Goal: Task Accomplishment & Management: Manage account settings

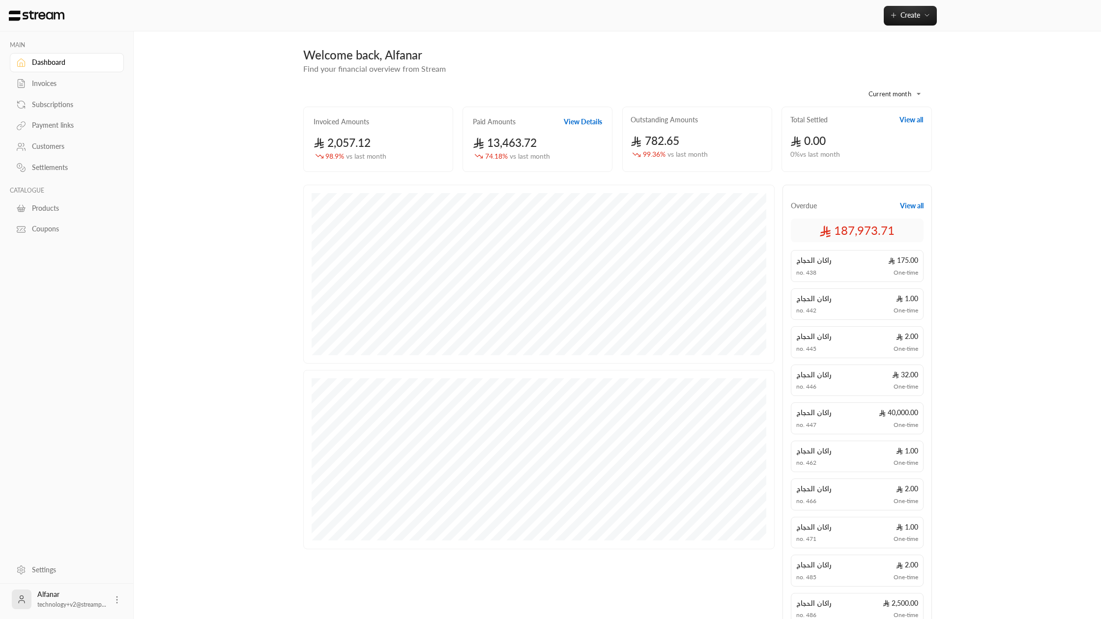
click at [64, 131] on link "Payment links" at bounding box center [67, 125] width 114 height 19
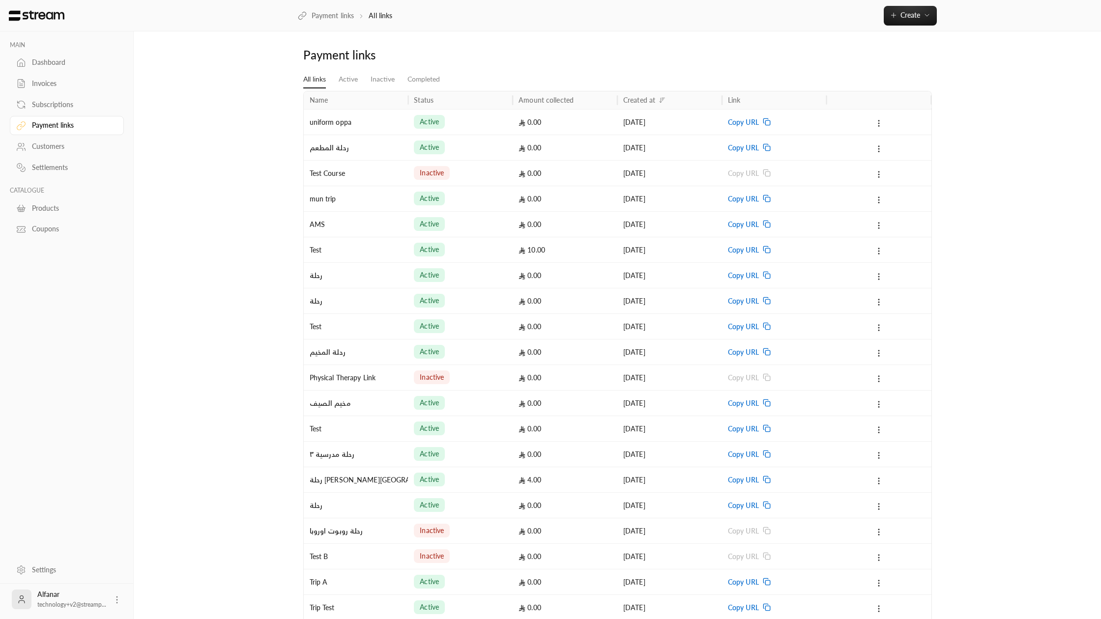
click at [575, 133] on div "0.00" at bounding box center [564, 122] width 93 height 25
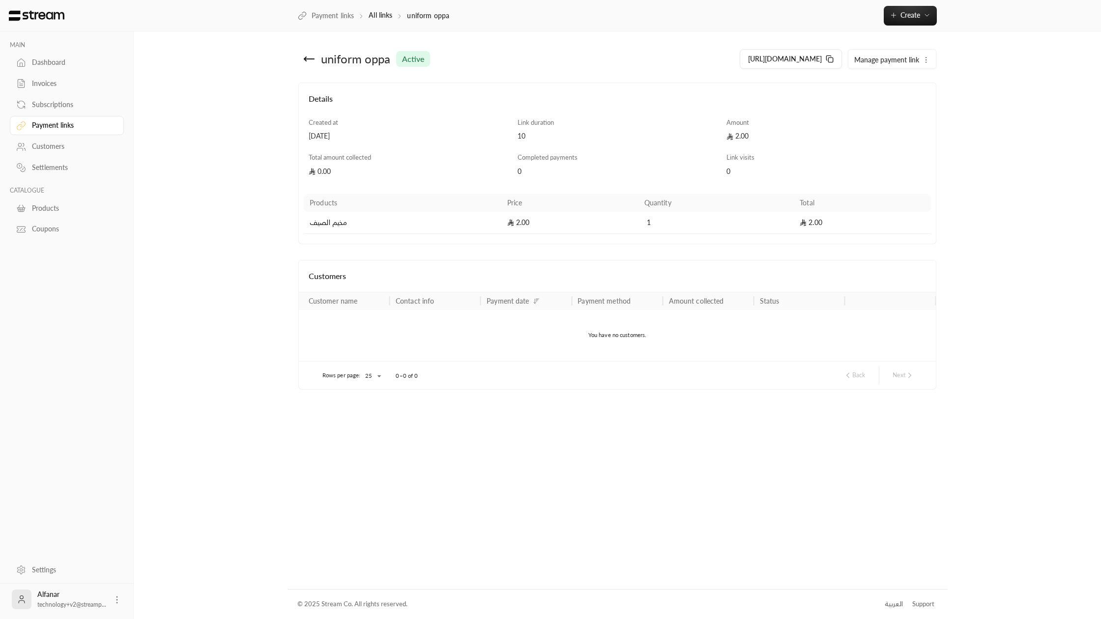
click at [861, 61] on span "Manage payment link" at bounding box center [886, 60] width 65 height 8
click at [868, 87] on span "Deactivate" at bounding box center [874, 88] width 30 height 8
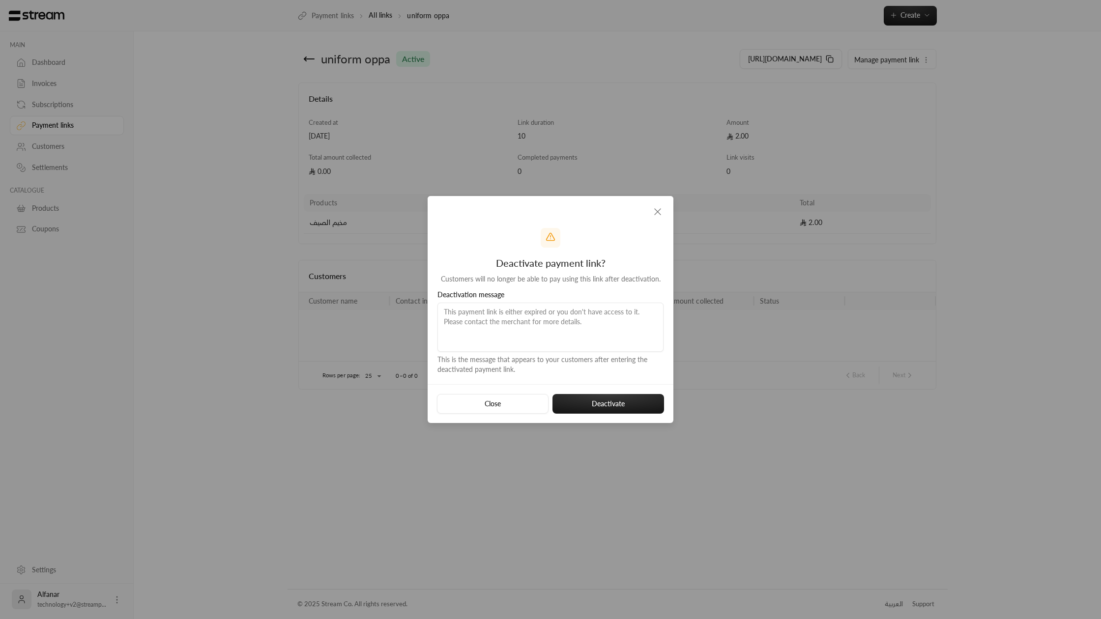
click at [581, 316] on textarea at bounding box center [550, 327] width 226 height 49
click at [657, 208] on icon "button" at bounding box center [657, 212] width 12 height 12
click at [657, 212] on icon "button" at bounding box center [657, 212] width 6 height 6
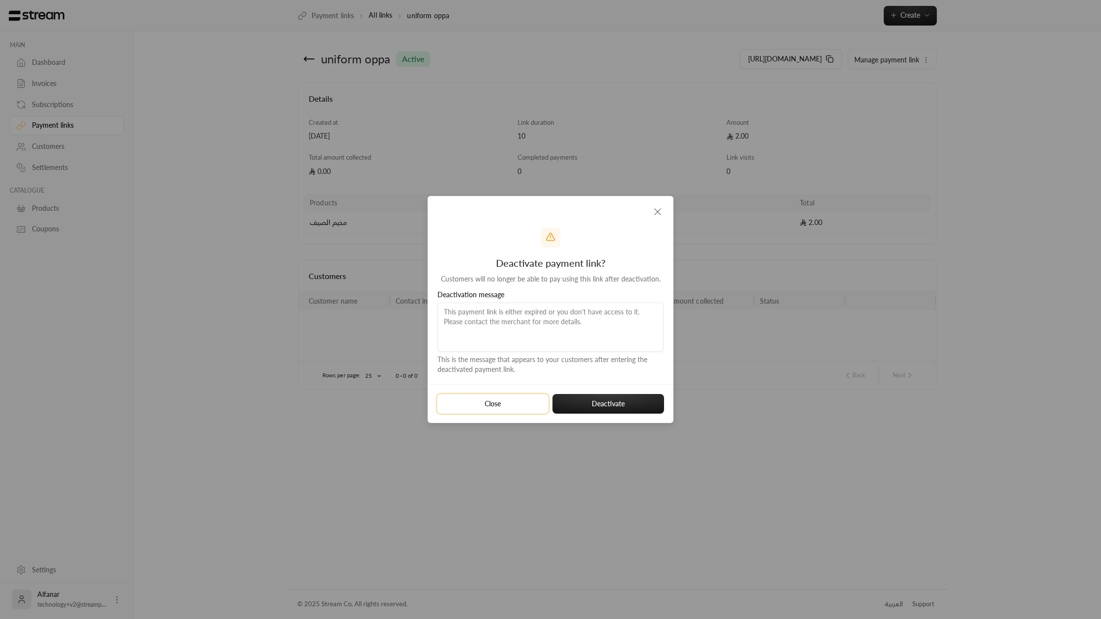
click at [513, 400] on button "Close" at bounding box center [493, 404] width 112 height 20
